Goal: Use online tool/utility: Utilize a website feature to perform a specific function

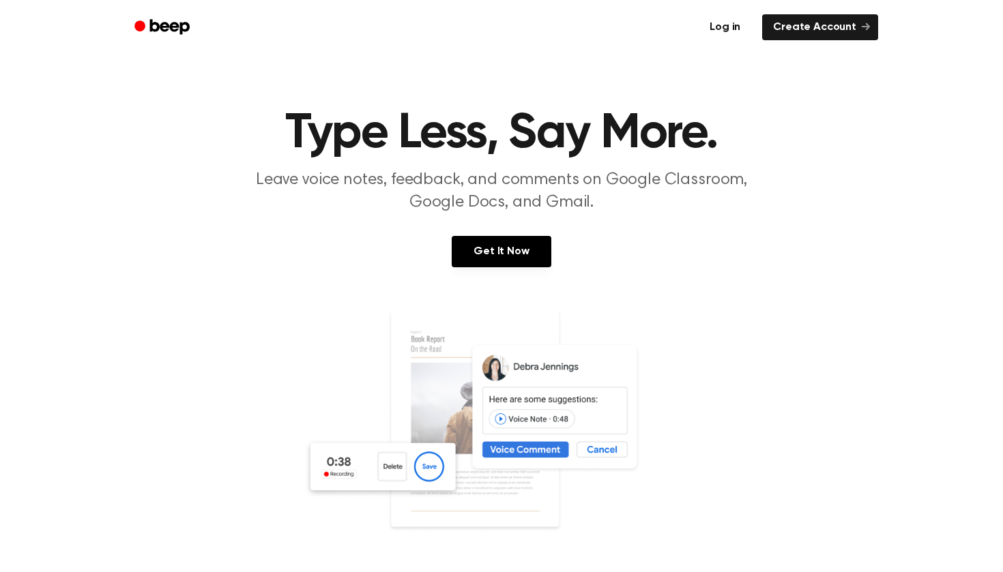
click at [736, 25] on link "Log in" at bounding box center [725, 27] width 58 height 31
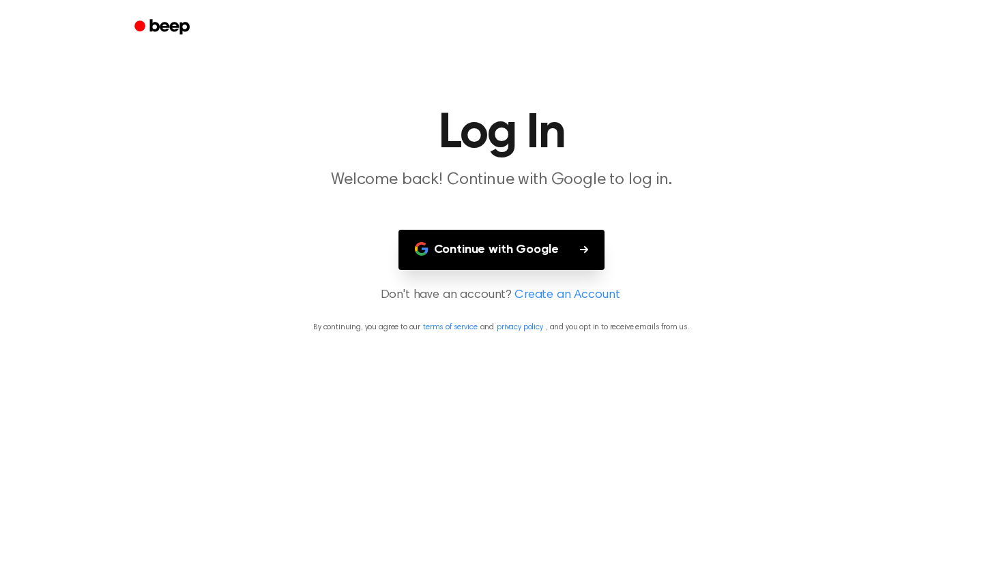
click at [569, 247] on button "Continue with Google" at bounding box center [501, 250] width 207 height 40
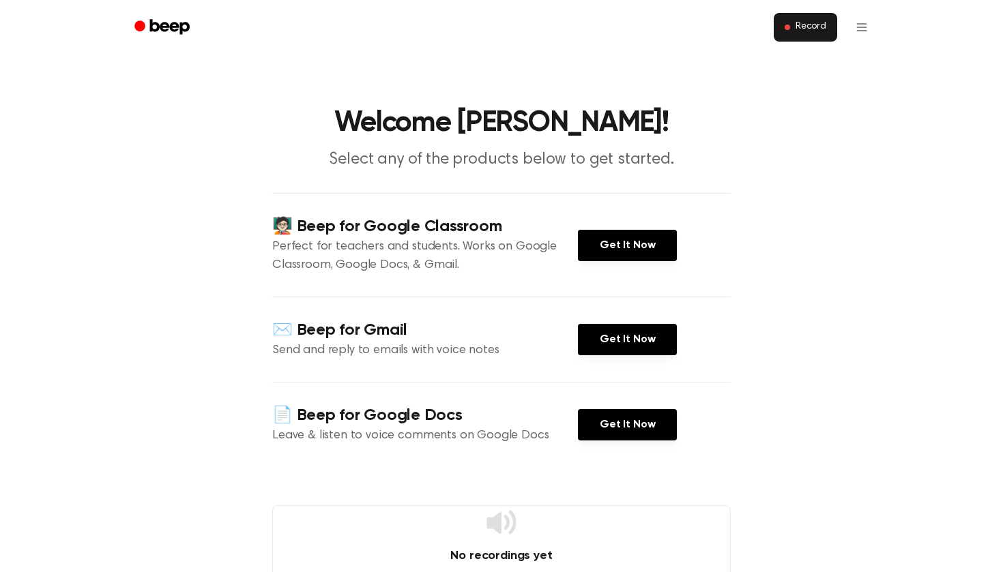
click at [788, 33] on button "Record" at bounding box center [805, 27] width 63 height 29
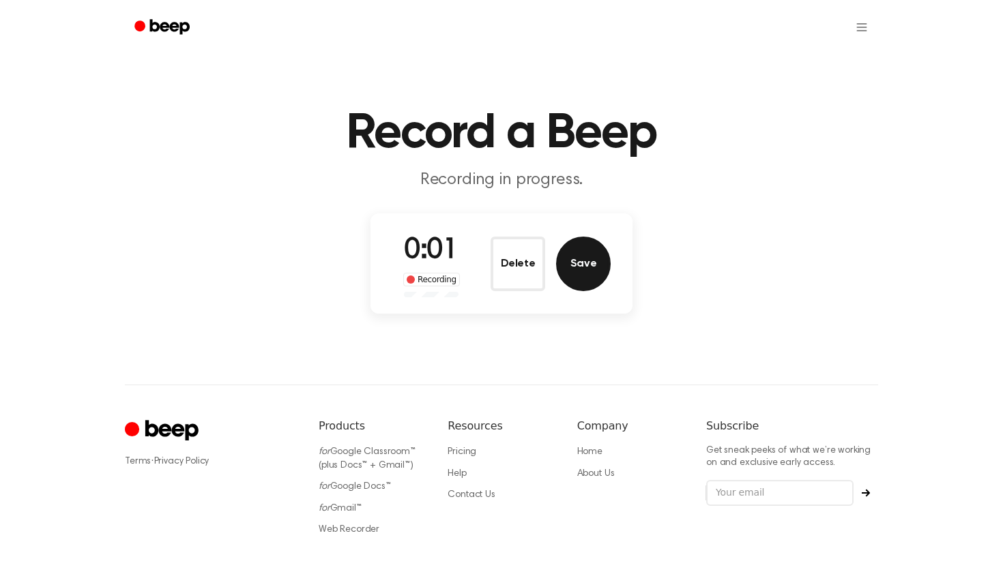
click at [576, 256] on button "Save" at bounding box center [583, 264] width 55 height 55
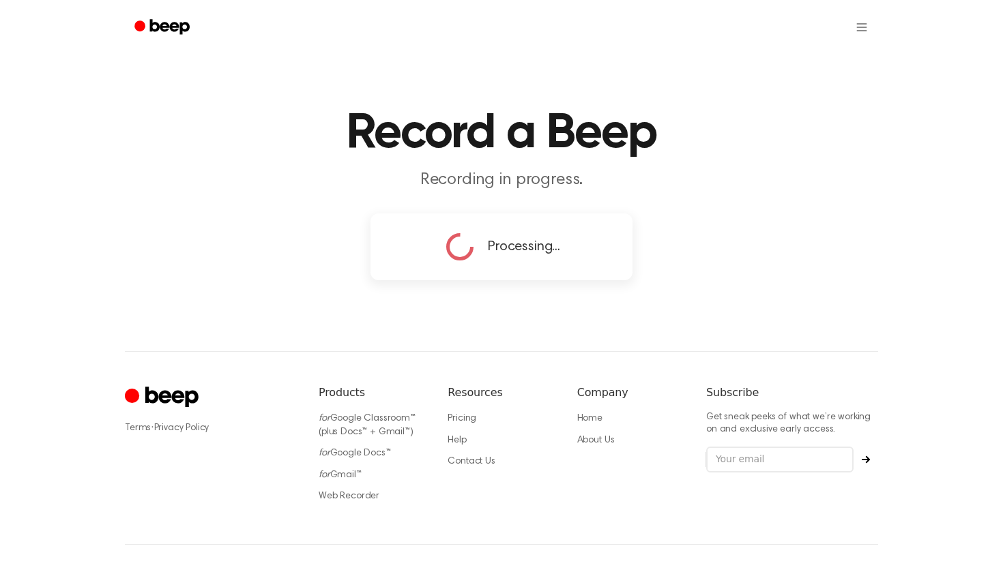
click at [532, 241] on span "Processing..." at bounding box center [524, 247] width 72 height 20
click at [628, 190] on p "Recording in progress." at bounding box center [501, 180] width 524 height 23
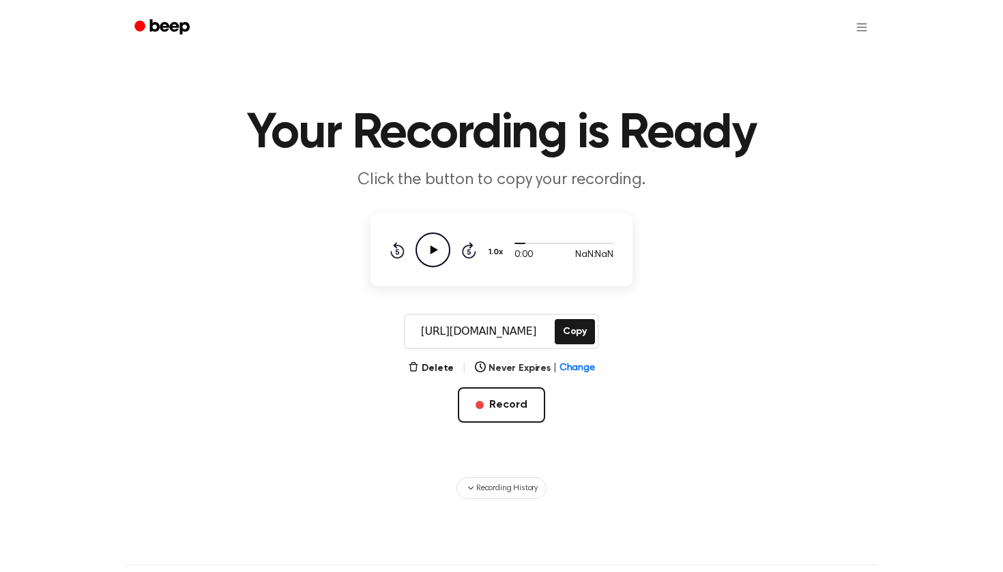
click at [445, 253] on icon "Play Audio" at bounding box center [432, 250] width 35 height 35
click at [424, 372] on button "Delete" at bounding box center [431, 369] width 46 height 14
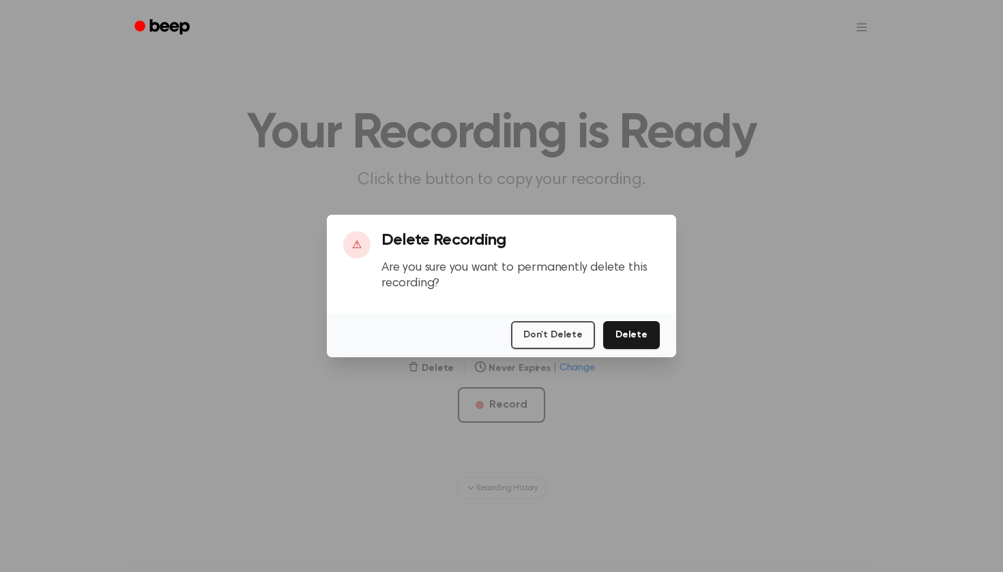
click at [641, 336] on button "Delete" at bounding box center [631, 335] width 57 height 28
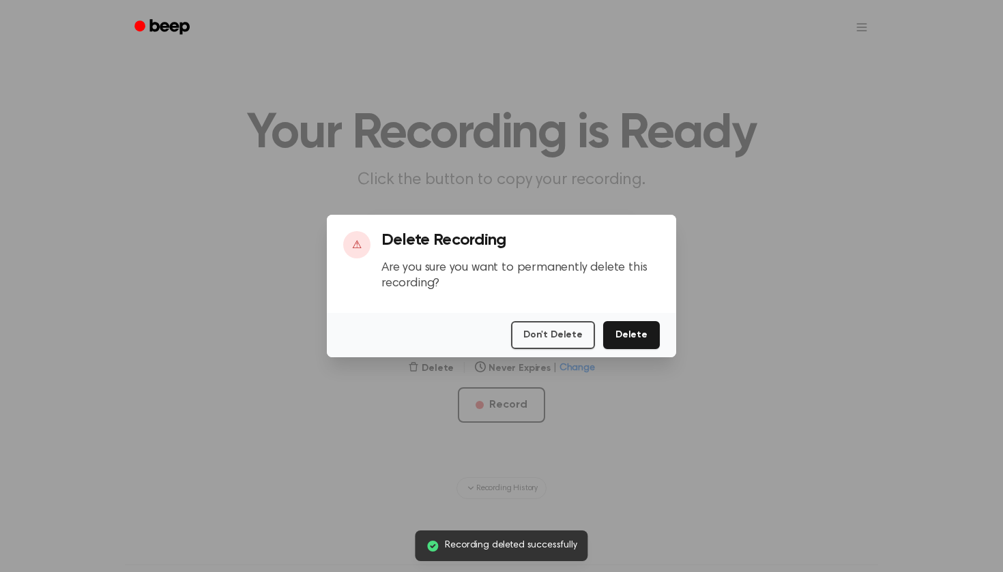
click at [629, 335] on button "Delete" at bounding box center [631, 335] width 57 height 28
